Goal: Find specific page/section: Find specific page/section

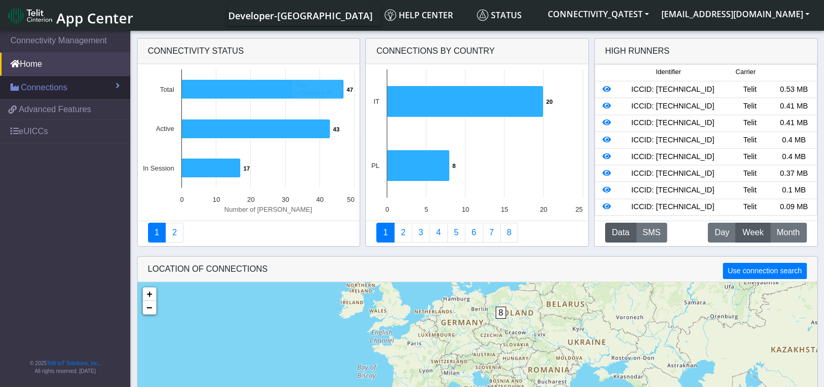
click at [75, 79] on link "Connections" at bounding box center [65, 87] width 130 height 23
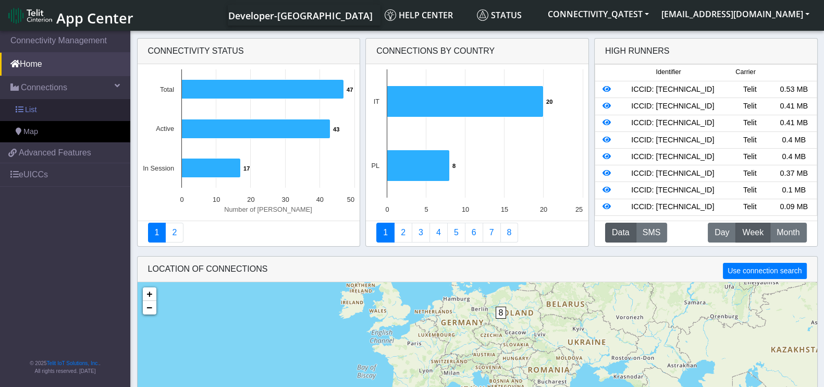
click at [63, 105] on link "List" at bounding box center [65, 110] width 130 height 22
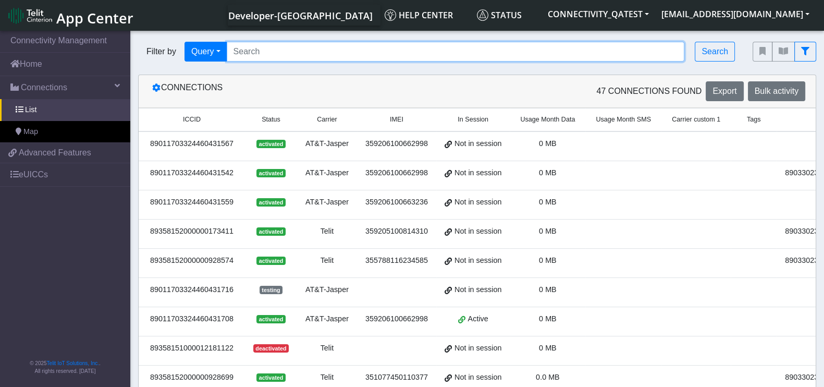
click at [345, 45] on input "Search..." at bounding box center [456, 52] width 458 height 20
paste input "connections/68d2754814c9787c9c8d7a6d/overview"
click at [328, 48] on input "connections/68d2754814c9787c9c8d7a6d/overview" at bounding box center [456, 52] width 458 height 20
paste input "68d2754814c9787c9c8d7a6d"
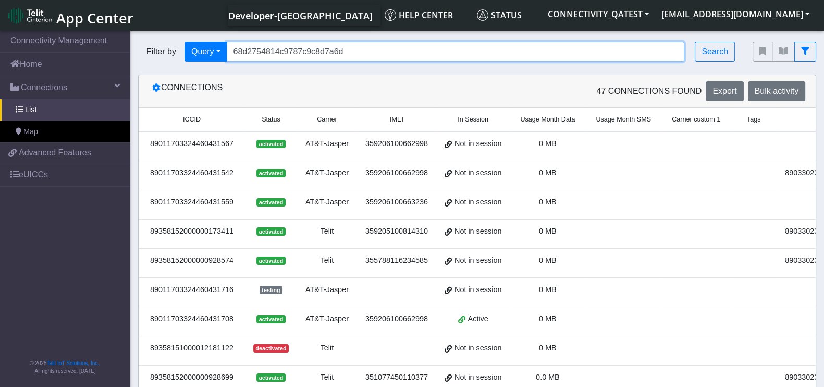
type input "68d2754814c9787c9c8d7a6d"
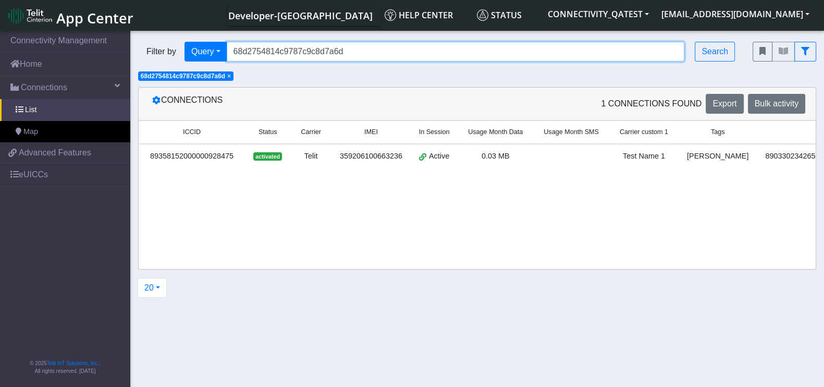
scroll to position [0, 205]
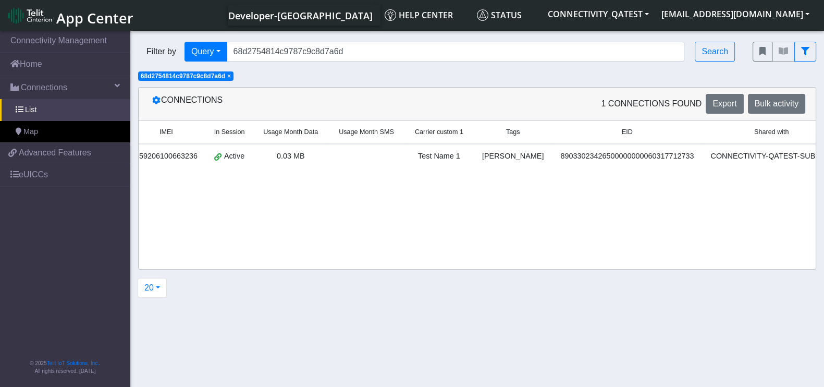
click at [632, 159] on div "89033023426500000000060317712733" at bounding box center [627, 156] width 138 height 11
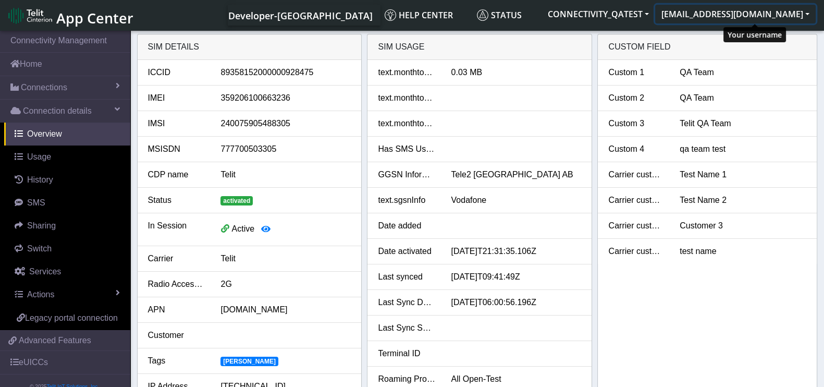
click at [735, 14] on button "[EMAIL_ADDRESS][DOMAIN_NAME]" at bounding box center [735, 14] width 160 height 19
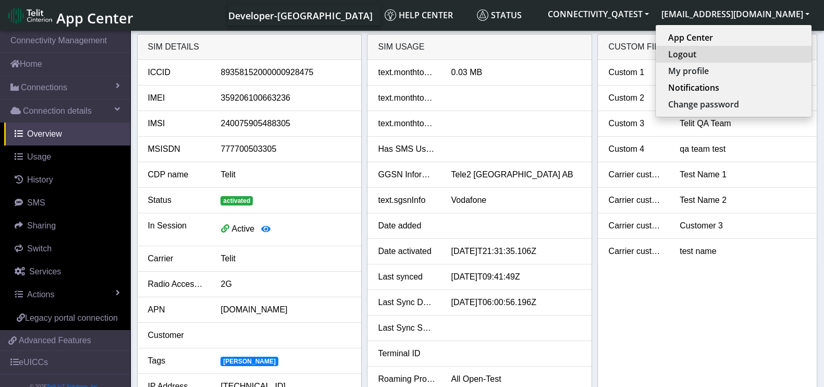
click at [740, 59] on button "Logout" at bounding box center [733, 54] width 156 height 17
